Goal: Task Accomplishment & Management: Manage account settings

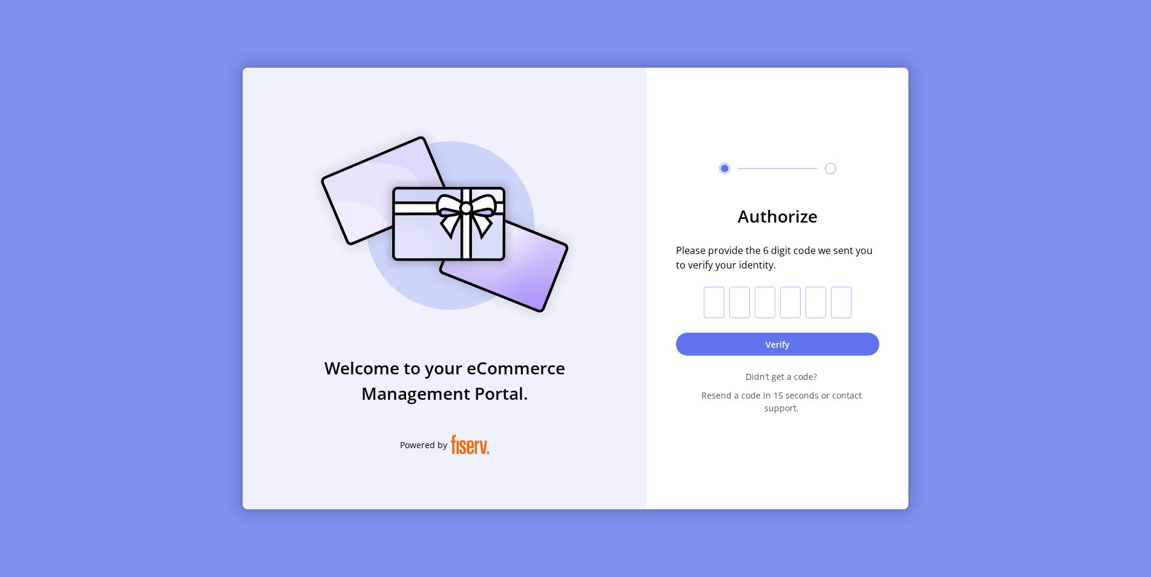
click at [490, 301] on input "text" at bounding box center [714, 302] width 21 height 31
click at [490, 308] on input "text" at bounding box center [714, 302] width 21 height 31
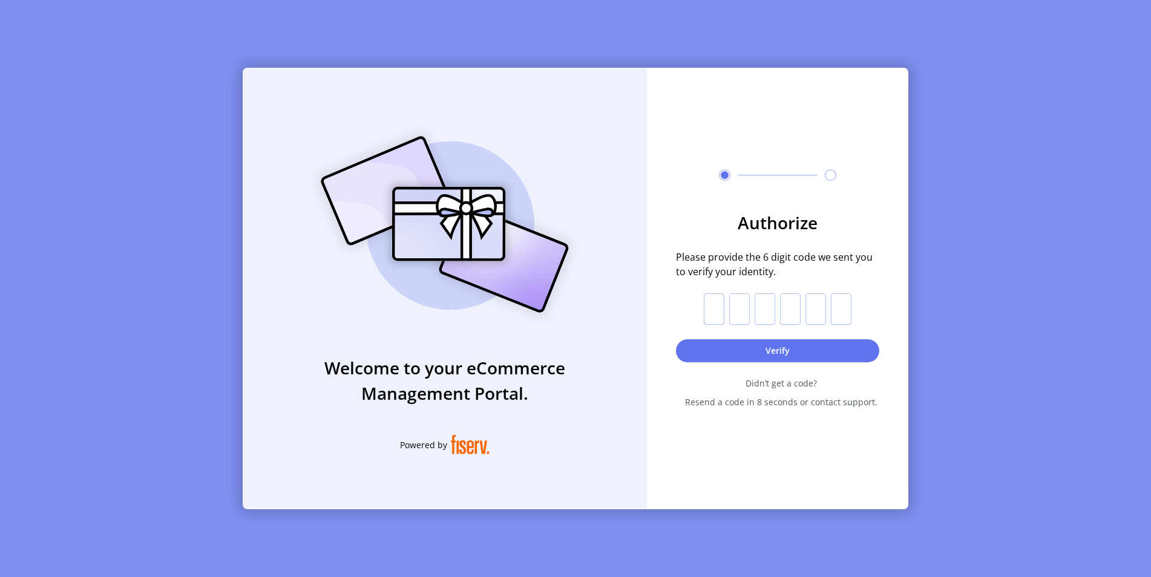
type input "*"
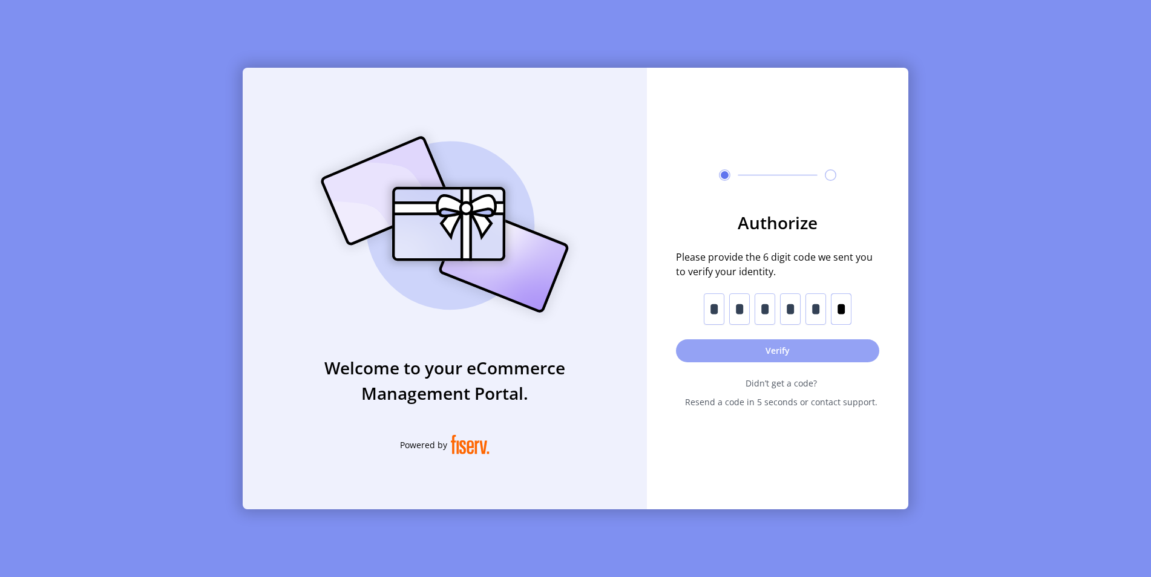
type input "*"
click at [490, 355] on button "Verify" at bounding box center [777, 350] width 203 height 23
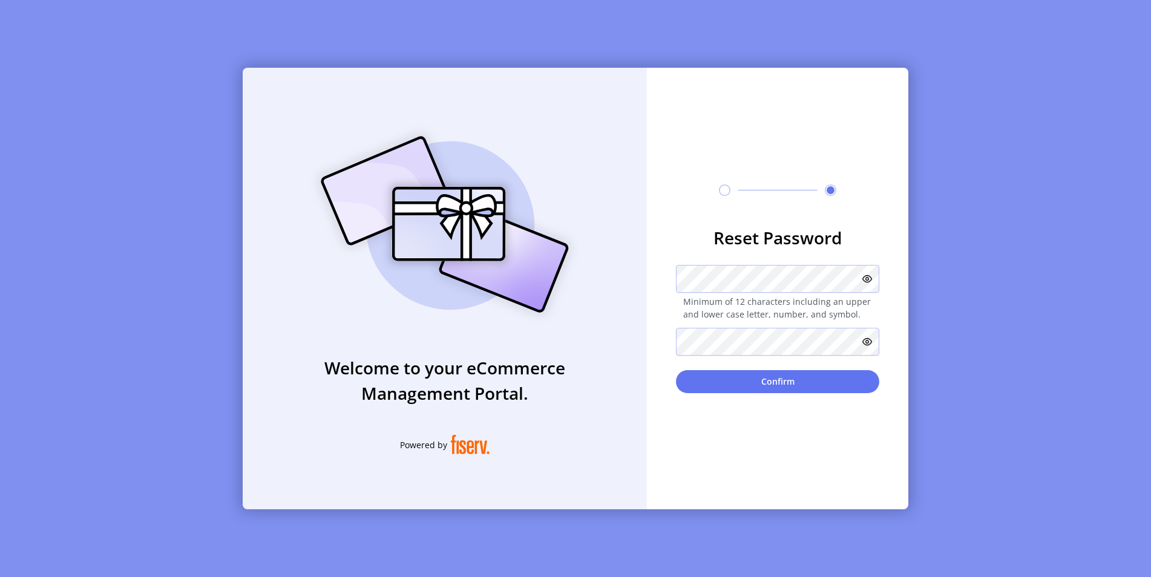
click at [490, 338] on icon at bounding box center [867, 342] width 10 height 10
click at [490, 338] on icon at bounding box center [864, 342] width 15 height 15
click at [490, 382] on button "Confirm" at bounding box center [777, 381] width 203 height 23
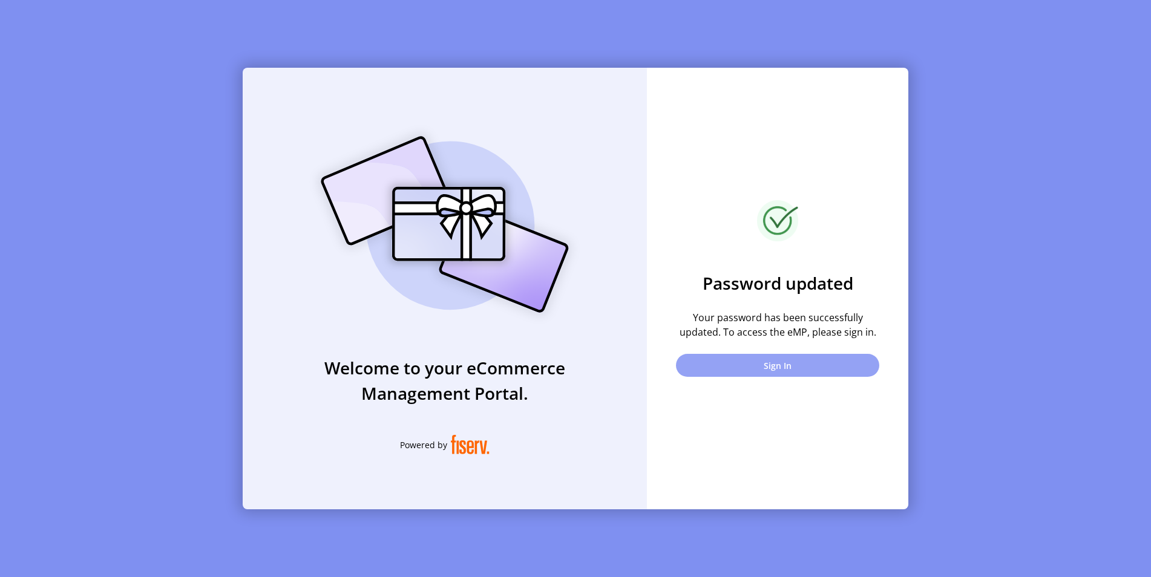
click at [490, 364] on button "Sign In" at bounding box center [777, 365] width 203 height 23
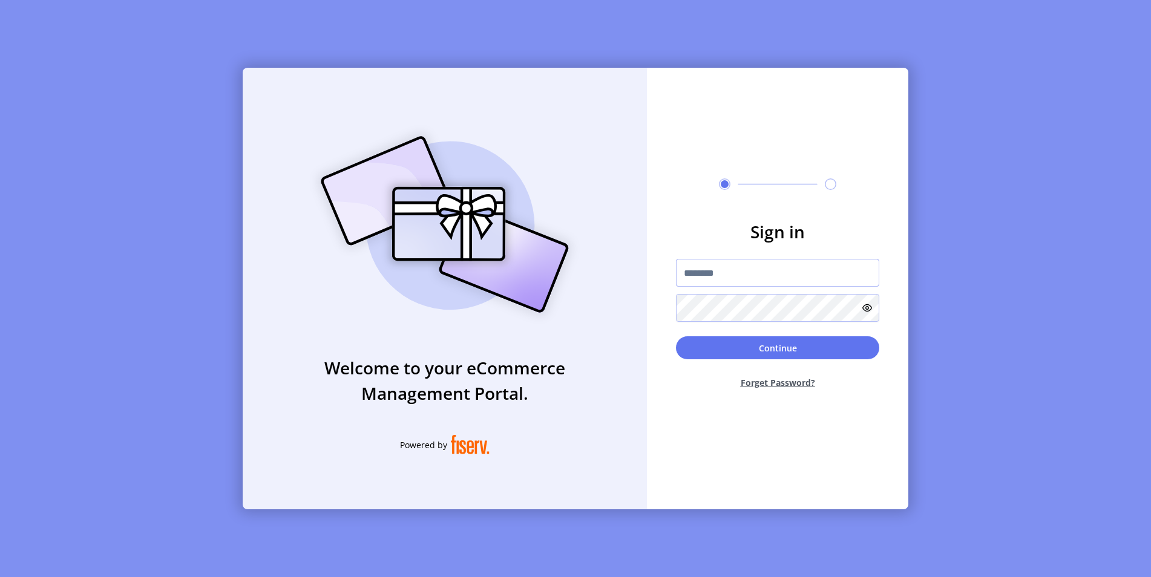
click at [490, 269] on input "text" at bounding box center [777, 273] width 203 height 28
paste input "**********"
type input "**********"
click at [490, 349] on button "Continue" at bounding box center [777, 347] width 203 height 23
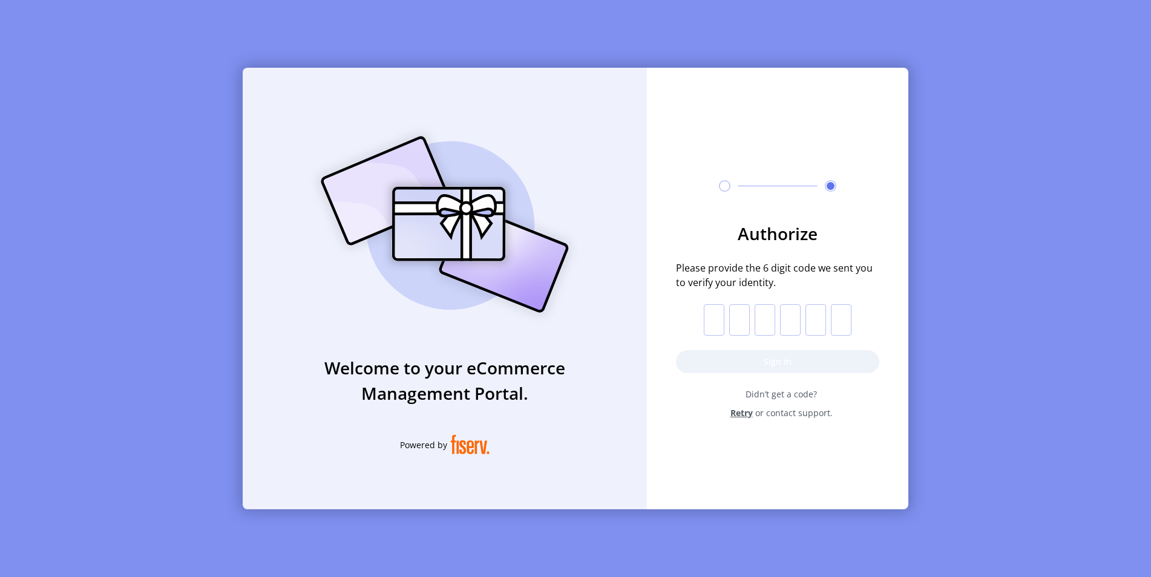
click at [490, 315] on input "text" at bounding box center [714, 319] width 21 height 31
type input "*"
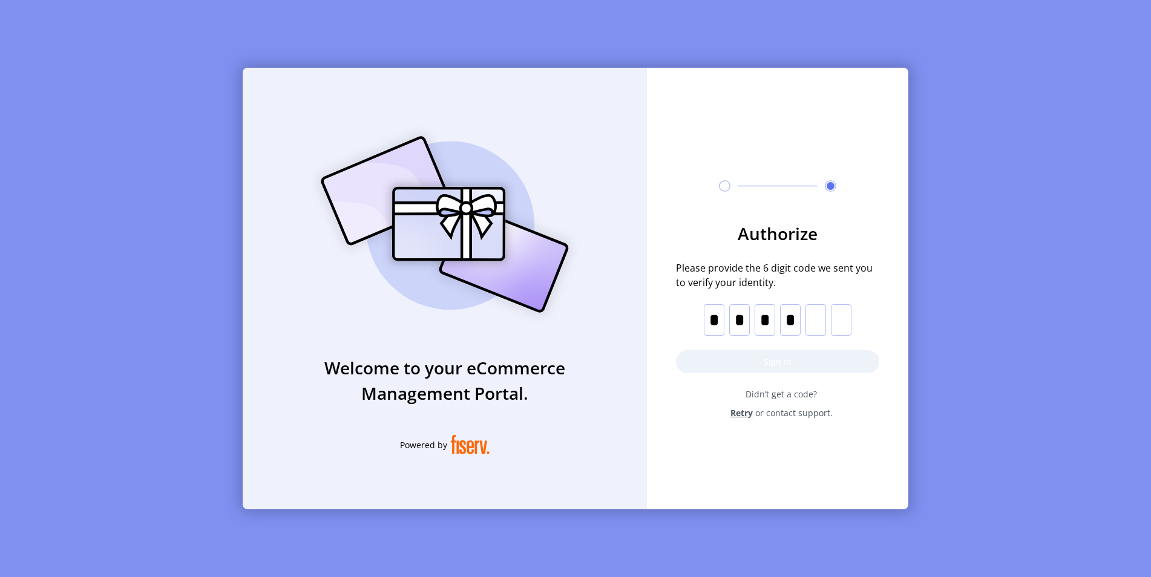
type input "*"
click at [490, 357] on button "Sign in" at bounding box center [777, 361] width 203 height 23
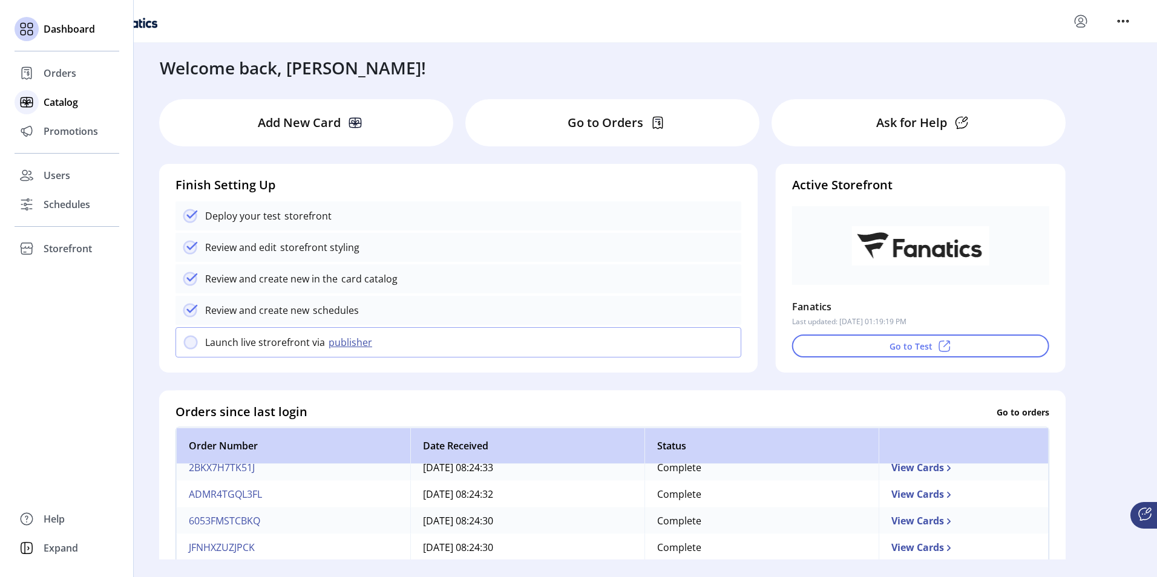
click at [62, 102] on span "Catalog" at bounding box center [61, 102] width 34 height 15
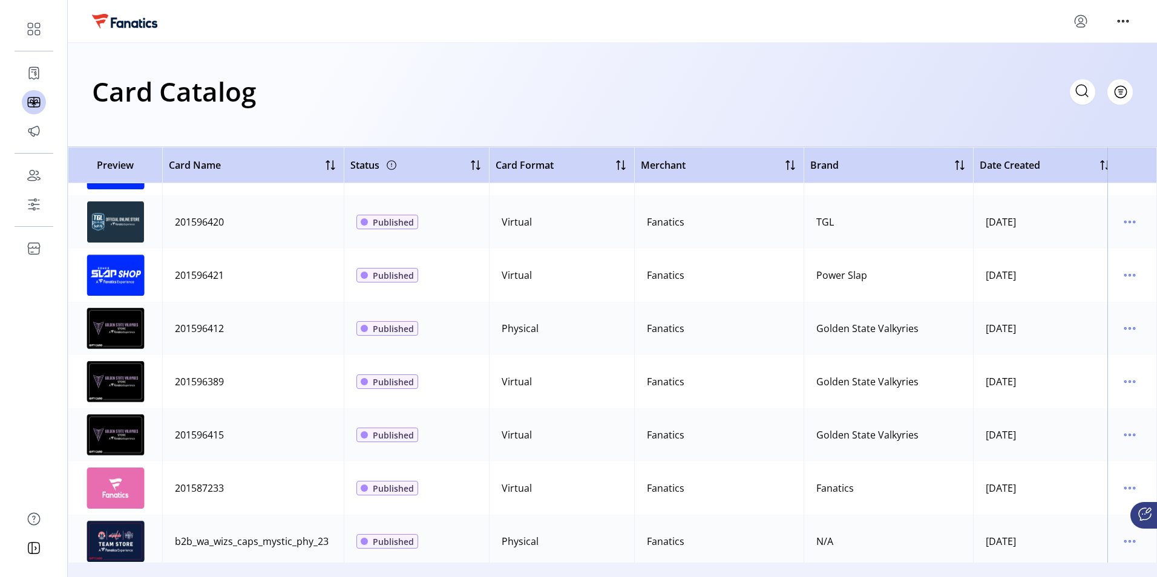
scroll to position [3510, 0]
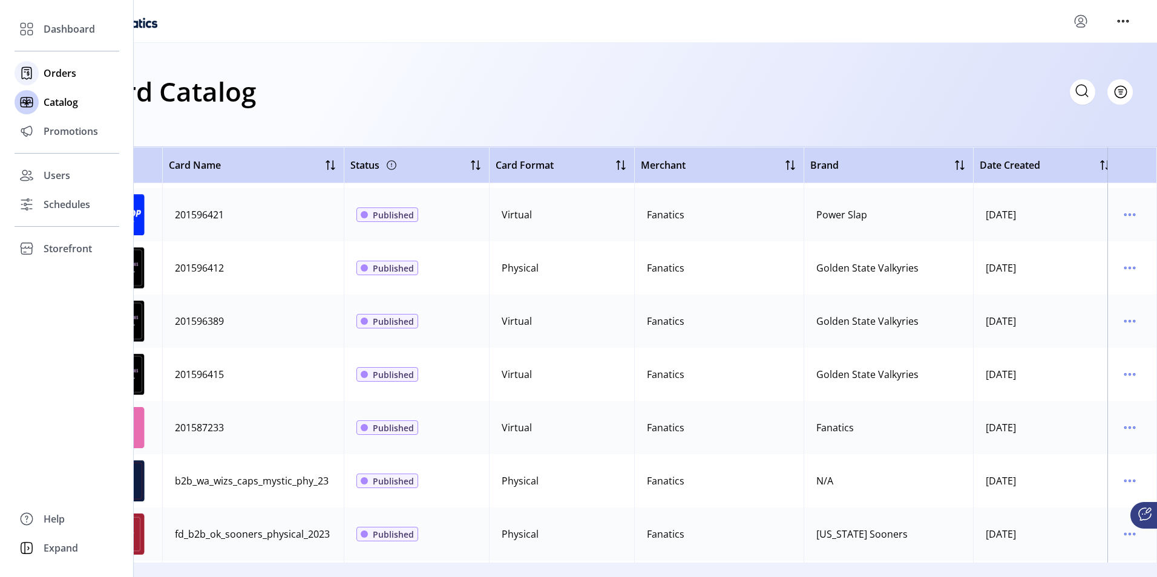
click at [70, 68] on span "Orders" at bounding box center [60, 73] width 33 height 15
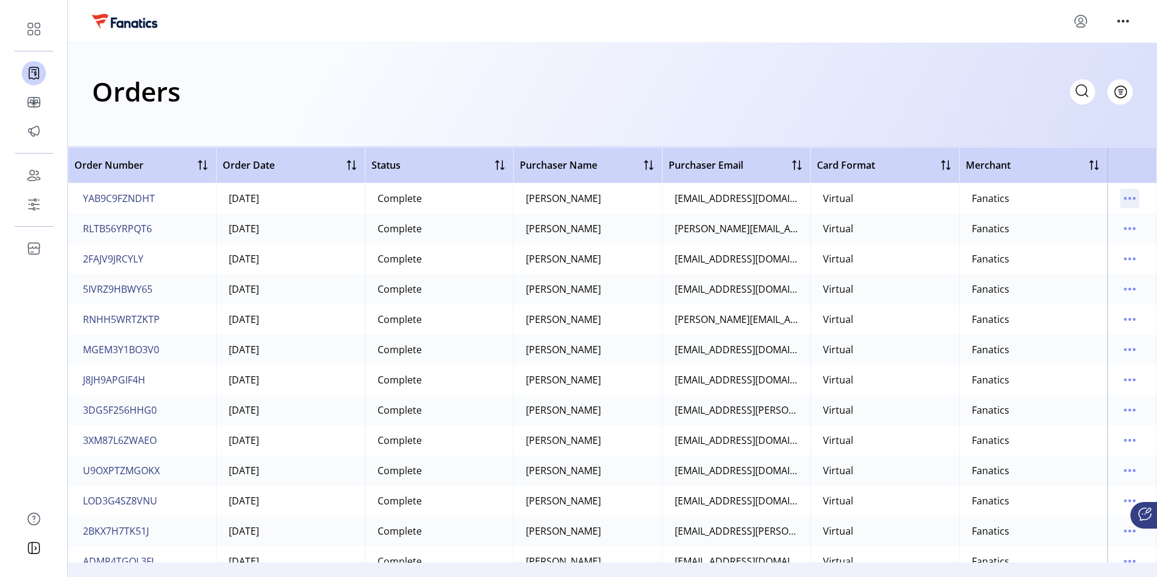
click at [490, 199] on icon "menu" at bounding box center [1129, 198] width 19 height 19
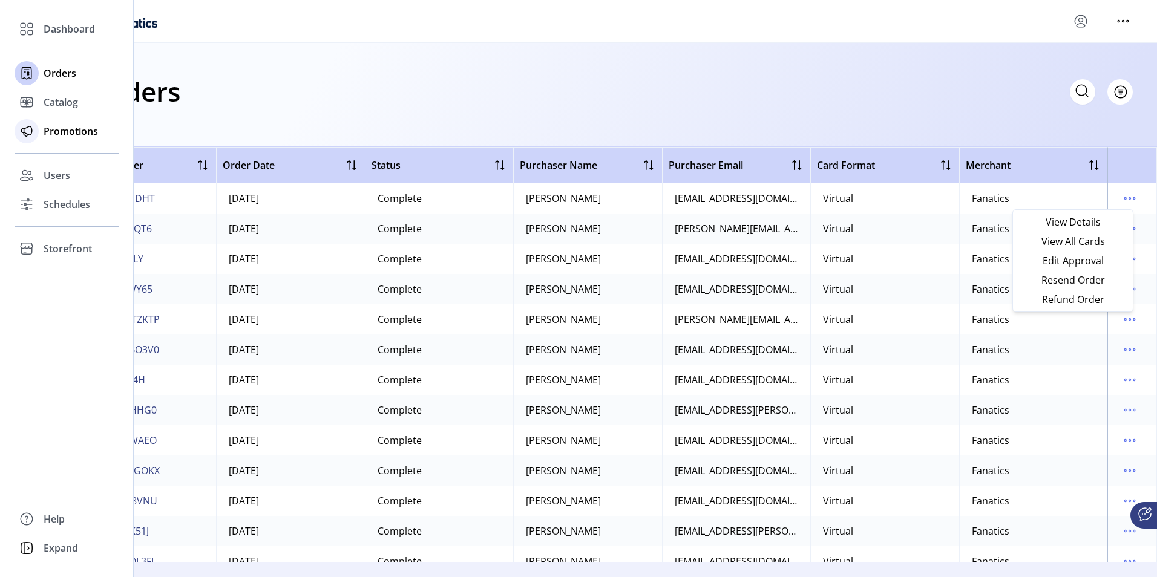
click at [67, 136] on span "Promotions" at bounding box center [71, 131] width 54 height 15
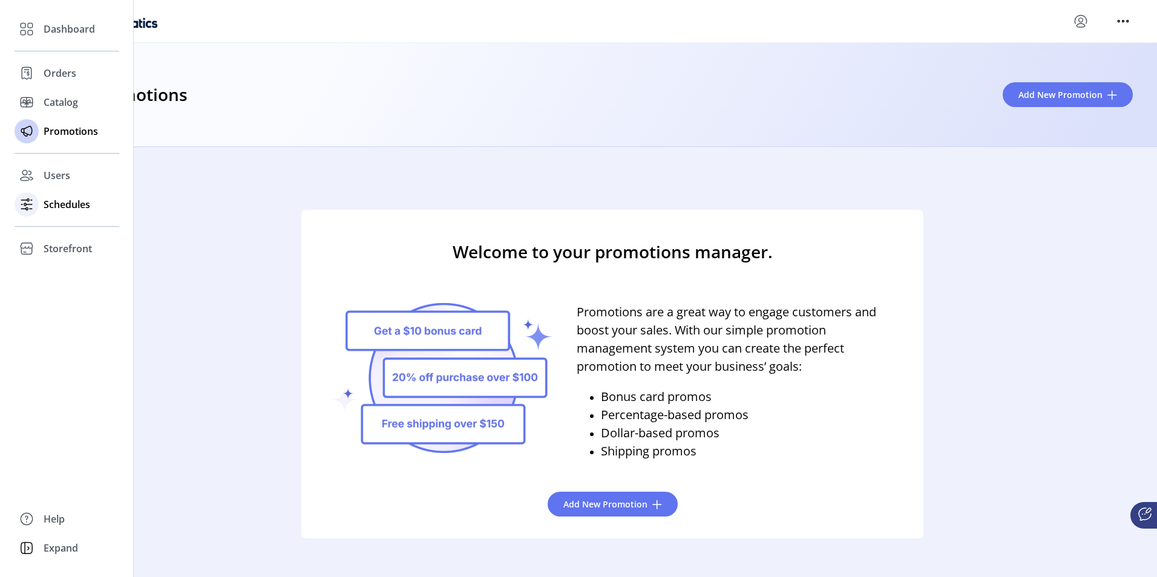
click at [63, 199] on span "Schedules" at bounding box center [67, 204] width 47 height 15
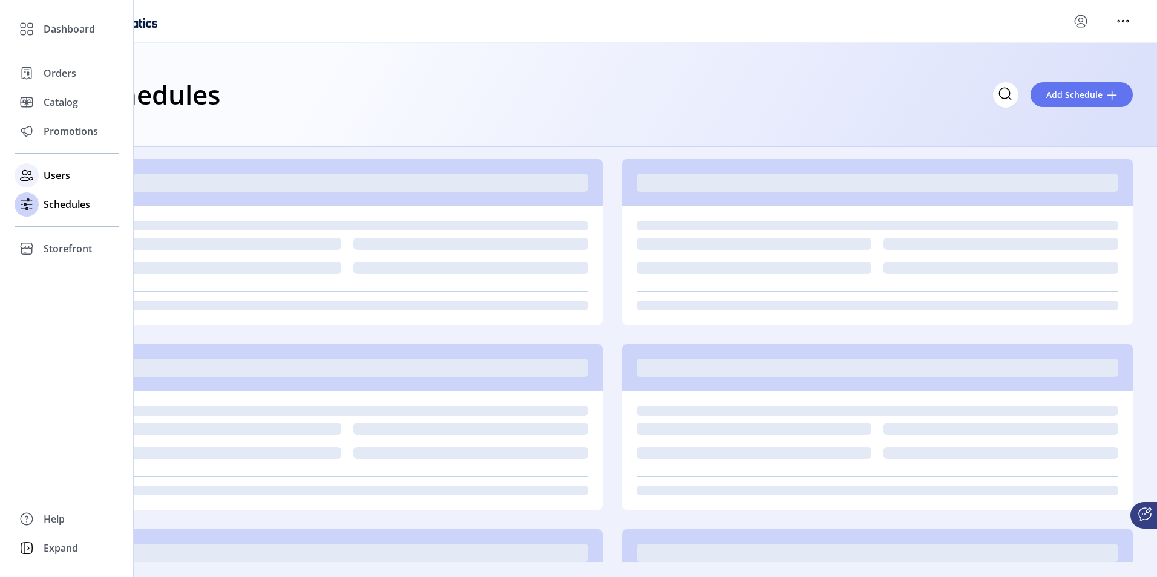
click at [57, 175] on span "Users" at bounding box center [57, 175] width 27 height 15
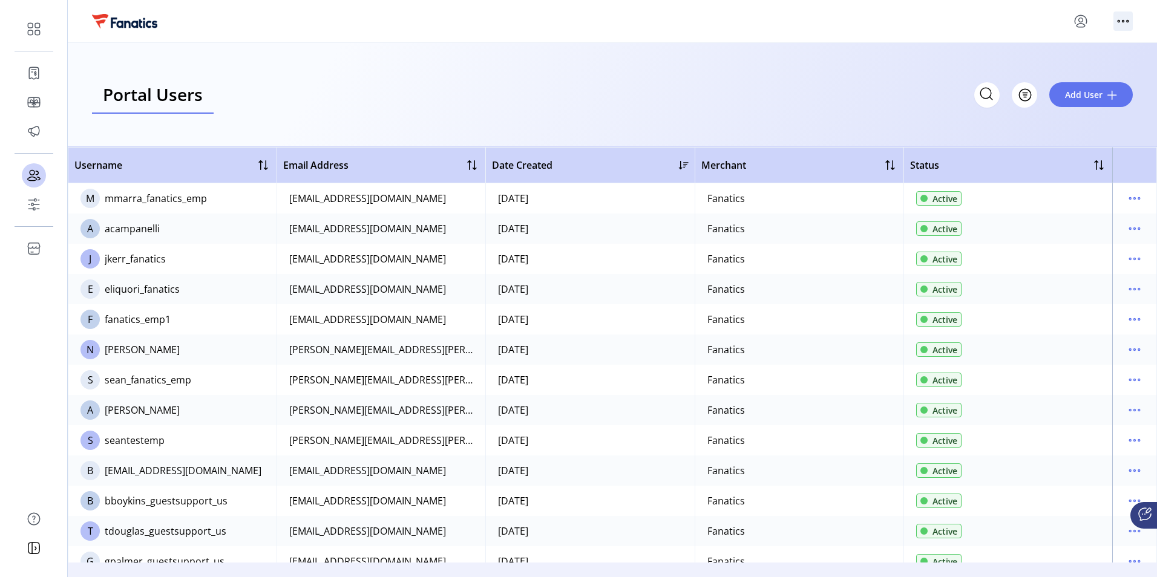
click at [490, 23] on icon "menu" at bounding box center [1122, 20] width 19 height 19
click at [490, 61] on span "MX" at bounding box center [1072, 64] width 100 height 10
click at [1120, 30] on icon "Menú de encabezado" at bounding box center [1122, 20] width 19 height 19
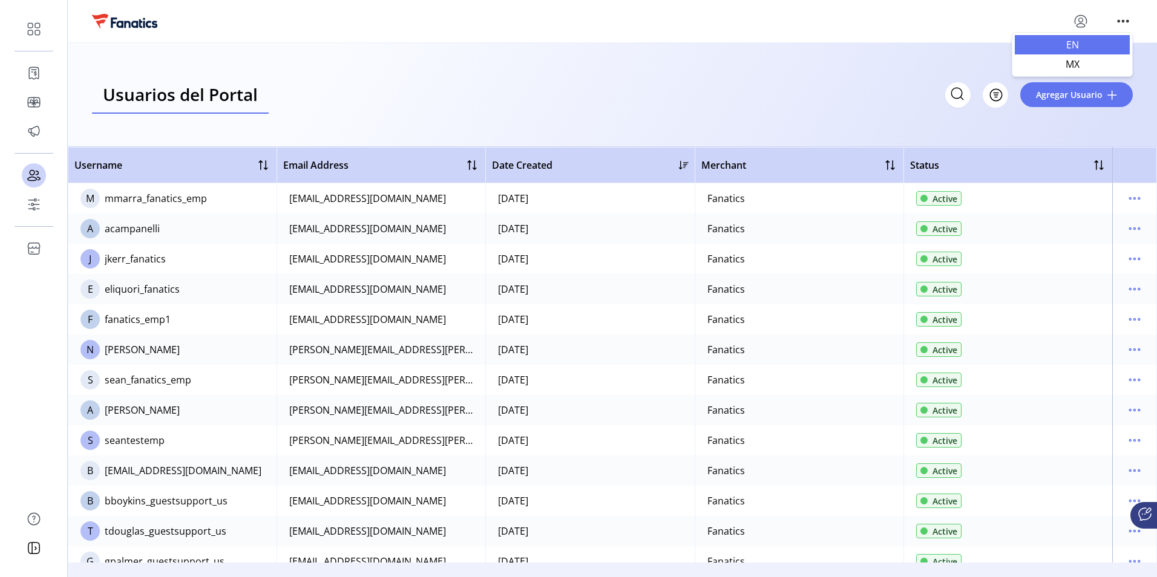
click at [1074, 50] on span "EN" at bounding box center [1072, 45] width 100 height 10
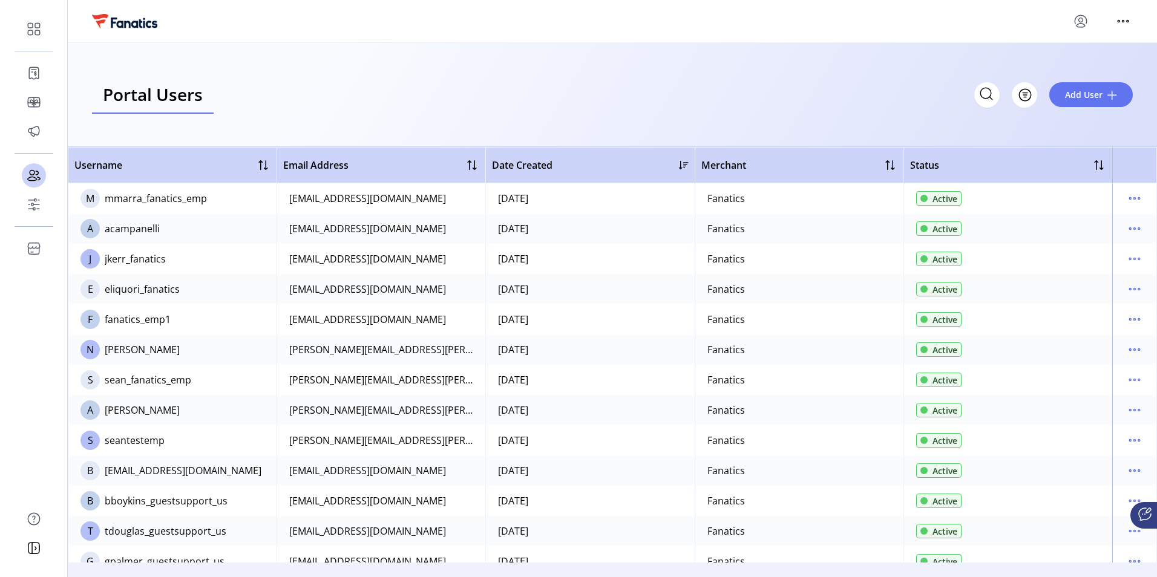
click at [1081, 19] on icon "menu" at bounding box center [1080, 20] width 19 height 19
click at [1048, 68] on span "Sign Out" at bounding box center [1037, 69] width 91 height 10
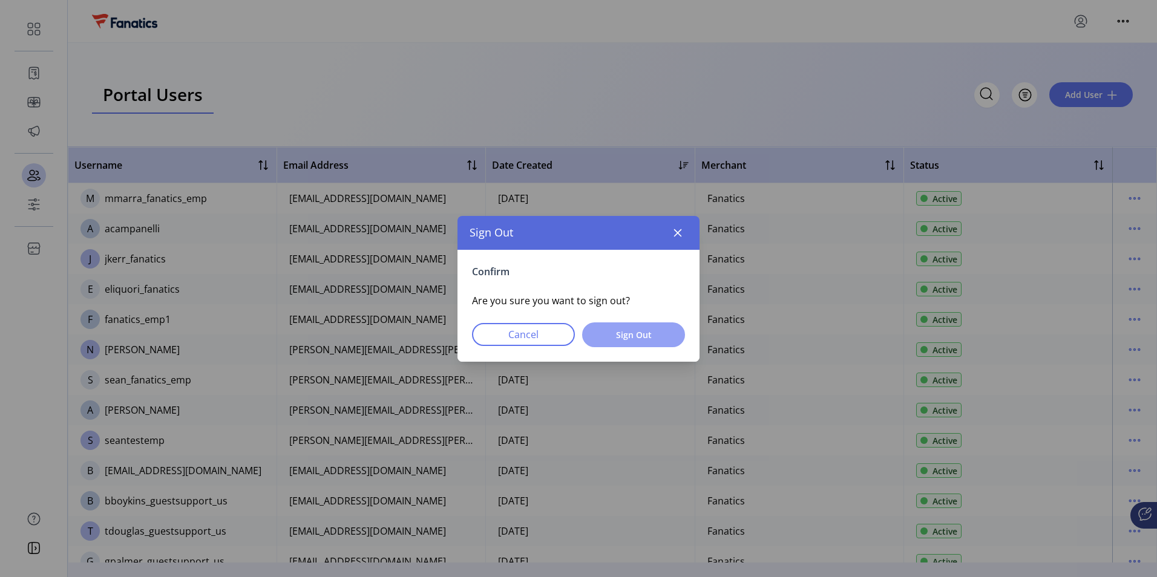
click at [649, 334] on span "Sign Out" at bounding box center [633, 335] width 71 height 13
